Goal: Transaction & Acquisition: Purchase product/service

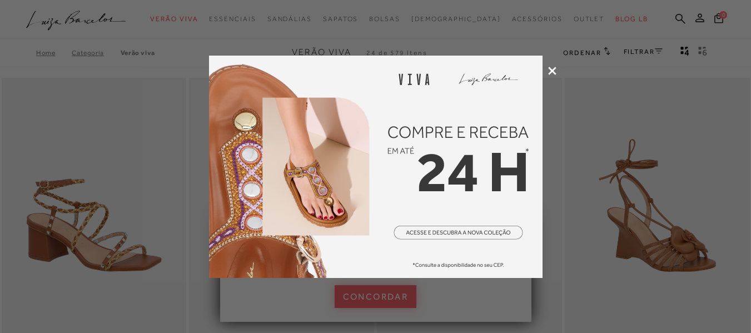
click at [554, 68] on icon at bounding box center [552, 71] width 8 height 8
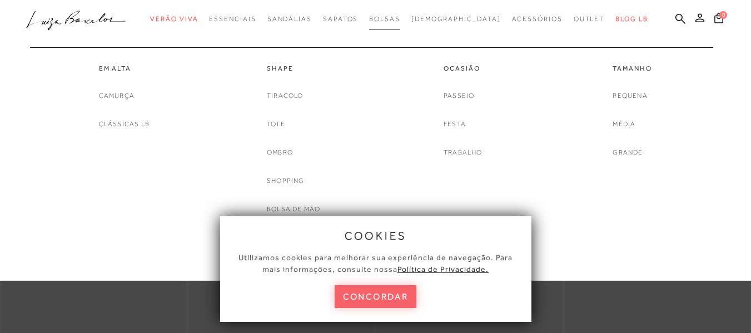
click at [400, 19] on span "Bolsas" at bounding box center [384, 19] width 31 height 8
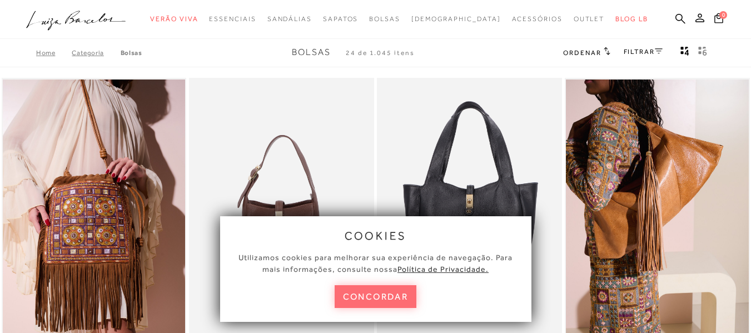
click at [382, 300] on button "concordar" at bounding box center [376, 296] width 82 height 23
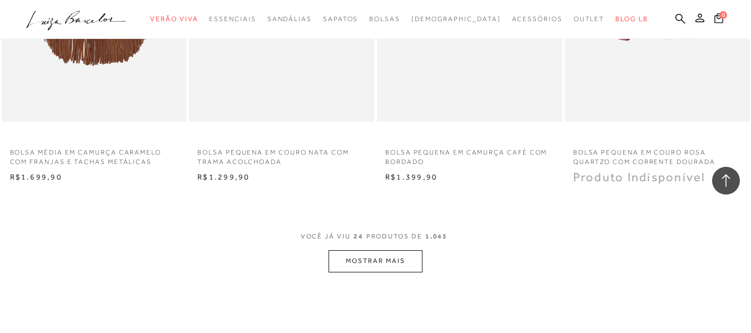
scroll to position [2113, 0]
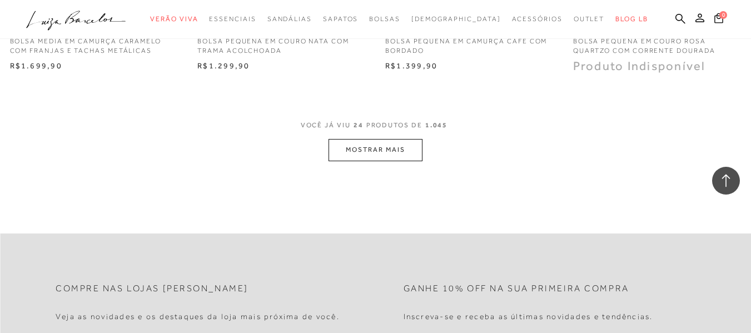
click at [379, 151] on button "MOSTRAR MAIS" at bounding box center [375, 150] width 93 height 22
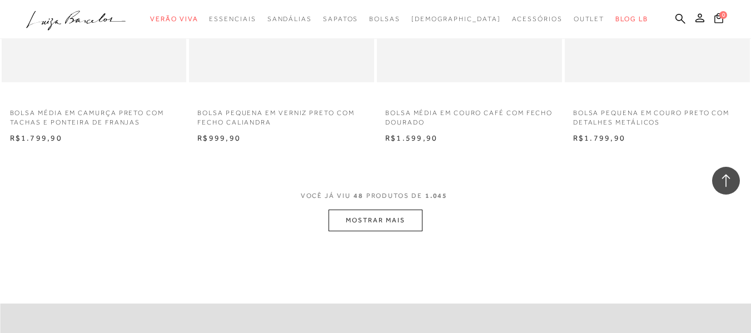
scroll to position [4226, 0]
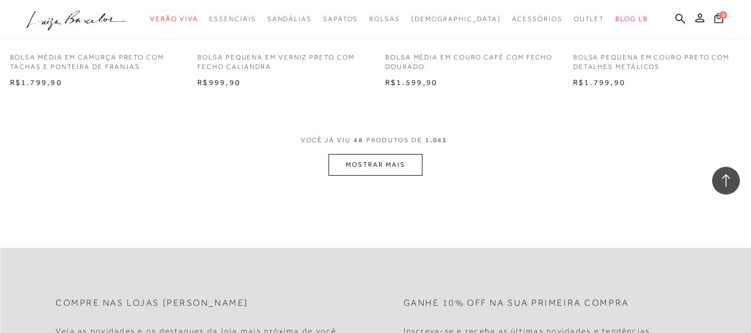
click at [384, 162] on button "MOSTRAR MAIS" at bounding box center [375, 165] width 93 height 22
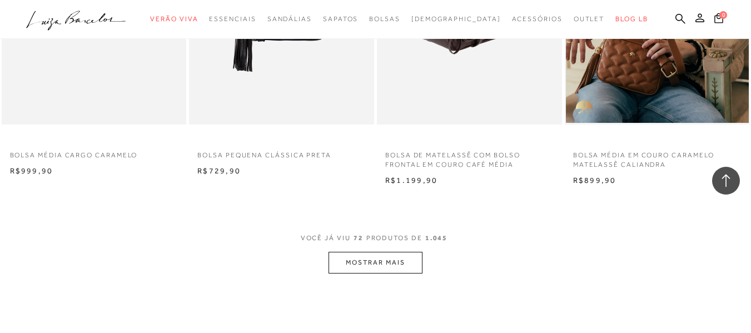
scroll to position [6284, 0]
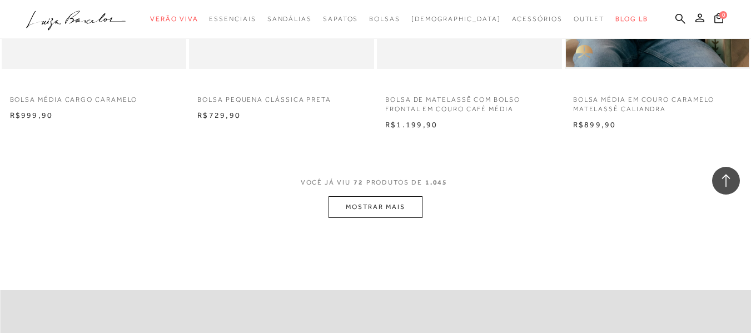
click at [370, 212] on button "MOSTRAR MAIS" at bounding box center [375, 207] width 93 height 22
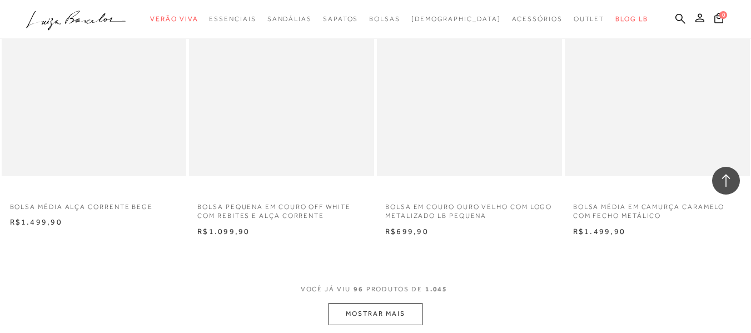
scroll to position [8341, 0]
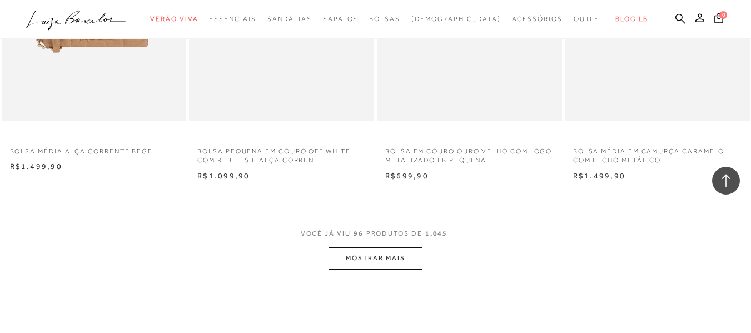
click at [348, 256] on button "MOSTRAR MAIS" at bounding box center [375, 258] width 93 height 22
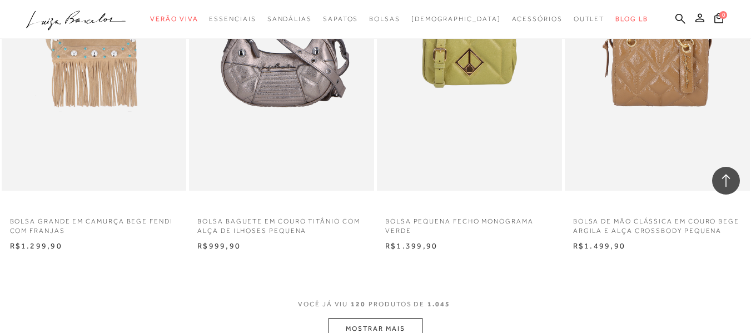
scroll to position [10510, 0]
